Goal: Information Seeking & Learning: Learn about a topic

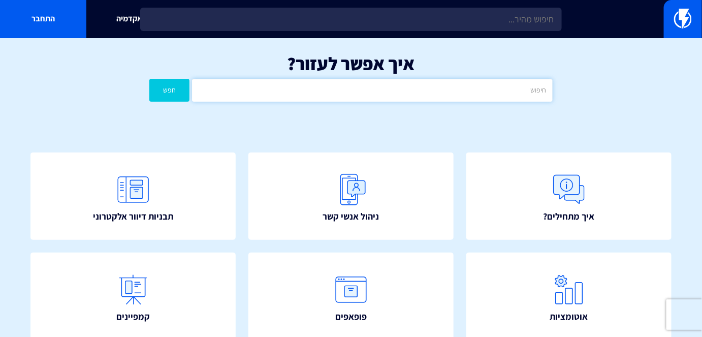
click at [316, 86] on input "text" at bounding box center [372, 90] width 360 height 23
type input "RFM"
click at [149, 79] on button "חפש" at bounding box center [169, 90] width 40 height 23
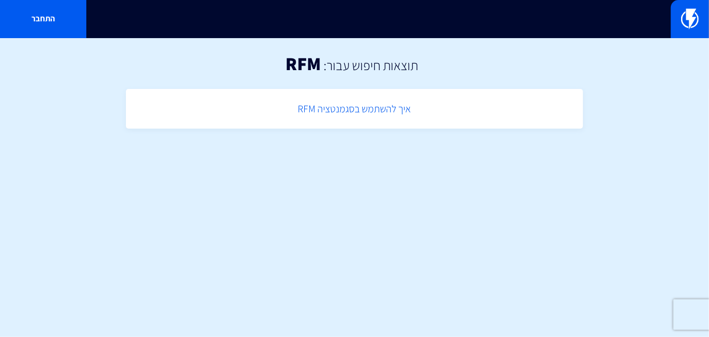
click at [340, 111] on link "איך להשתמש בסגמנטציה RFM" at bounding box center [354, 109] width 447 height 30
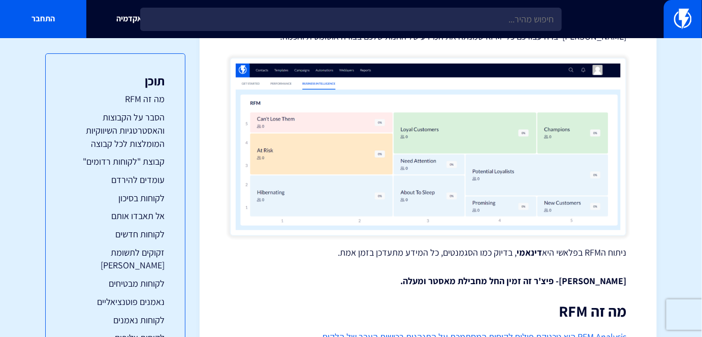
scroll to position [138, 0]
